Goal: Information Seeking & Learning: Learn about a topic

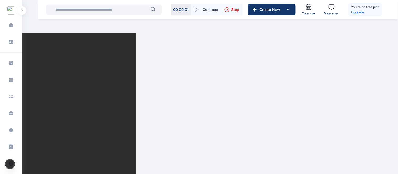
drag, startPoint x: 64, startPoint y: 67, endPoint x: 51, endPoint y: 70, distance: 13.7
click at [51, 70] on html "00 : 00 : 01 Continue Stop Create New Calendar Messages You're on free plan Upg…" at bounding box center [199, 109] width 398 height 219
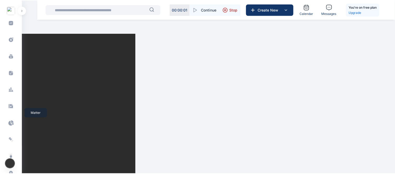
scroll to position [145, 0]
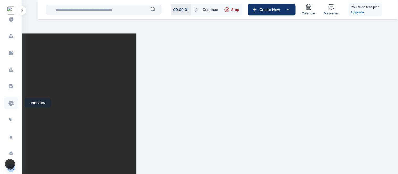
click at [9, 104] on icon at bounding box center [11, 103] width 6 height 5
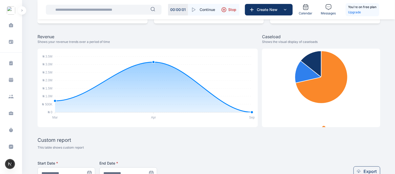
scroll to position [67, 0]
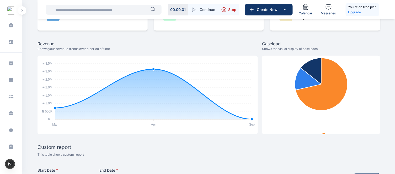
click at [64, 47] on p "Shows your revenue trends over a period of time" at bounding box center [148, 48] width 220 height 5
copy div "Shows your revenue trends over a period of time ₦ 3.5M ₦ 3.5M ₦ 3.0M ₦ 3.0M ₦ 2…"
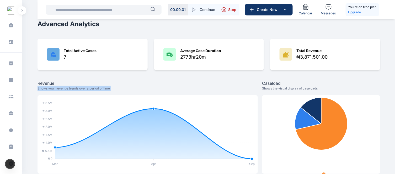
scroll to position [28, 0]
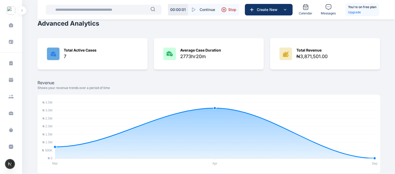
click at [384, 77] on div "**********" at bounding box center [197, 171] width 395 height 399
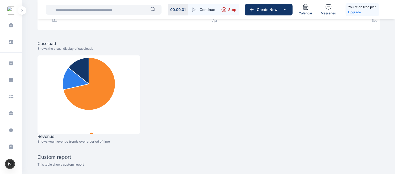
scroll to position [175, 0]
